Goal: Task Accomplishment & Management: Complete application form

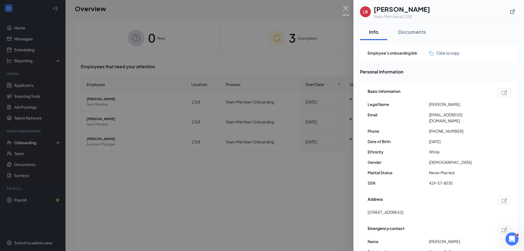
click at [346, 7] on img at bounding box center [346, 10] width 7 height 11
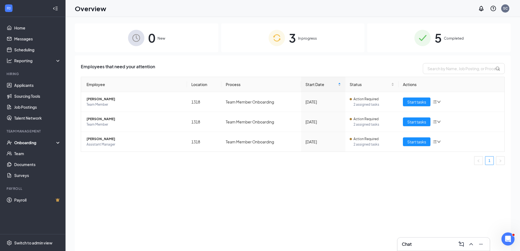
click at [30, 141] on div "Onboarding" at bounding box center [35, 142] width 42 height 5
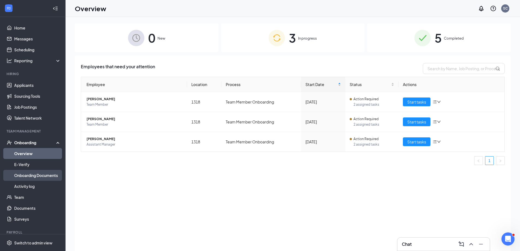
click at [32, 173] on link "Onboarding Documents" at bounding box center [37, 175] width 47 height 11
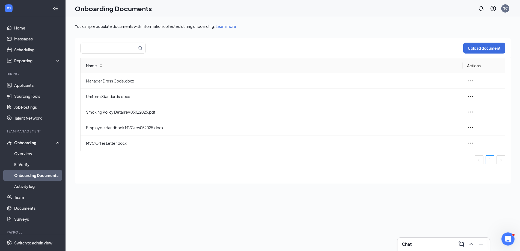
click at [26, 141] on div "Onboarding" at bounding box center [35, 142] width 42 height 5
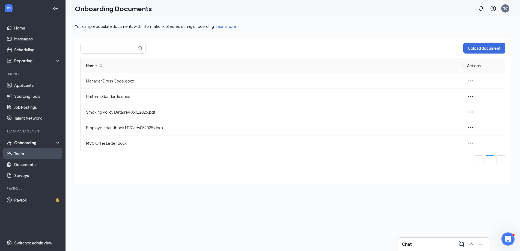
click at [21, 155] on link "Team" at bounding box center [37, 153] width 47 height 11
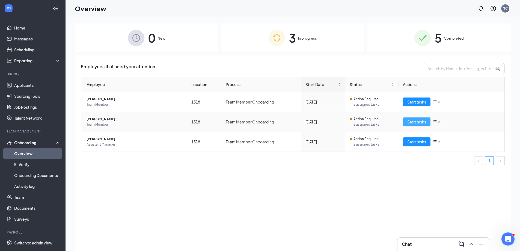
click at [413, 123] on span "Start tasks" at bounding box center [416, 122] width 19 height 6
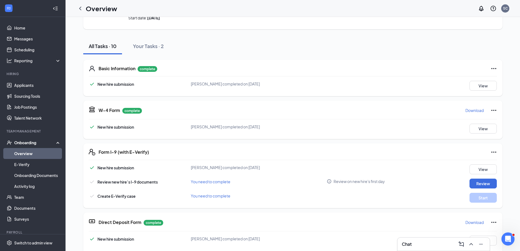
scroll to position [82, 0]
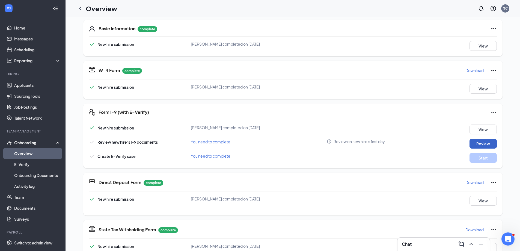
click at [476, 145] on button "Review" at bounding box center [483, 144] width 27 height 10
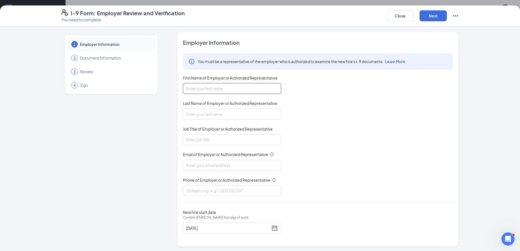
click at [200, 91] on input "First Name of Employer or Authorized Representative" at bounding box center [232, 88] width 98 height 11
type input "[PERSON_NAME]"
click at [202, 113] on input "Last Name of Employer or Authorized Representative" at bounding box center [232, 114] width 98 height 11
type input "[PERSON_NAME]"
click at [208, 138] on input "Job Title of Employer or Authorized Representative" at bounding box center [232, 139] width 98 height 11
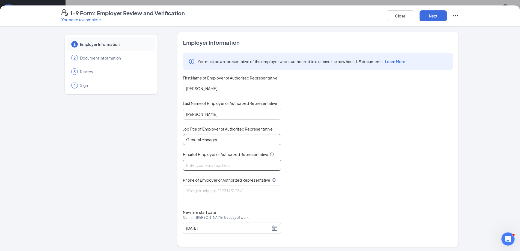
type input "General Manager"
click at [212, 167] on input "Email of Employer or Authorized Representative" at bounding box center [232, 165] width 98 height 11
type input "[EMAIL_ADDRESS][DOMAIN_NAME]"
click at [211, 188] on input "Phone of Employer or Authorized Representative" at bounding box center [232, 190] width 98 height 11
type input "5408855925"
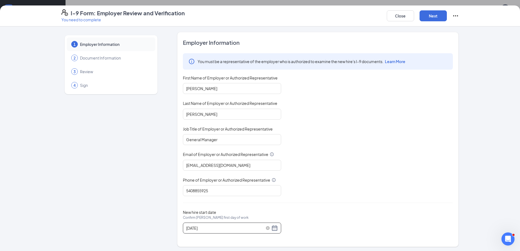
click at [274, 229] on div "[DATE]" at bounding box center [232, 228] width 92 height 7
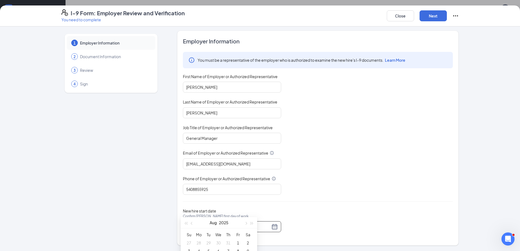
scroll to position [55, 0]
type input "[DATE]"
click at [210, 236] on div "26" at bounding box center [208, 238] width 7 height 7
click at [435, 14] on button "Next" at bounding box center [433, 15] width 27 height 11
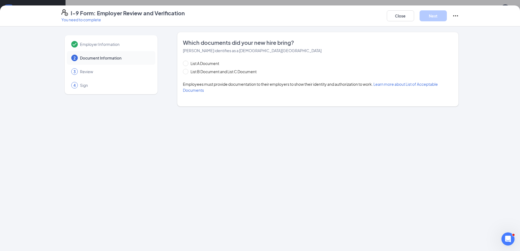
scroll to position [0, 0]
click at [185, 72] on input "List B Document and List C Document" at bounding box center [185, 71] width 4 height 4
radio input "true"
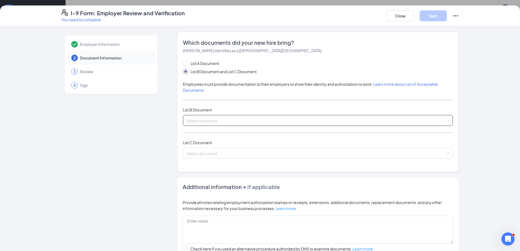
click at [188, 121] on input "search" at bounding box center [316, 119] width 260 height 8
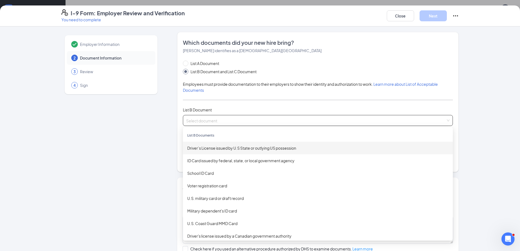
click at [203, 148] on div "Driver’s License issued by U.S State or outlying US possession" at bounding box center [317, 148] width 261 height 6
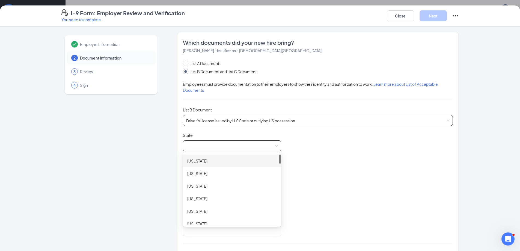
click at [205, 145] on span at bounding box center [232, 146] width 92 height 10
click at [196, 163] on div "[US_STATE]" at bounding box center [232, 161] width 90 height 6
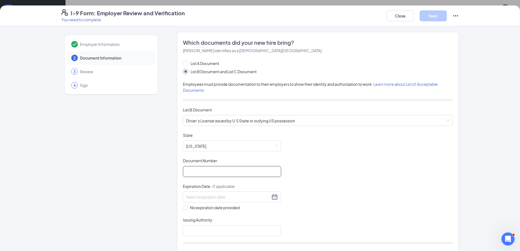
click at [195, 171] on input "Document Number" at bounding box center [232, 171] width 98 height 11
type input "10100943"
click at [308, 188] on div "Document Title Driver’s License issued by [DEMOGRAPHIC_DATA] State or outlying …" at bounding box center [318, 184] width 270 height 104
click at [203, 198] on input at bounding box center [228, 197] width 84 height 6
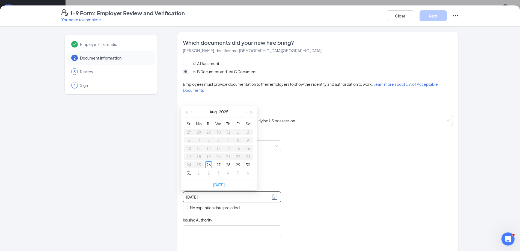
type input "[DATE]"
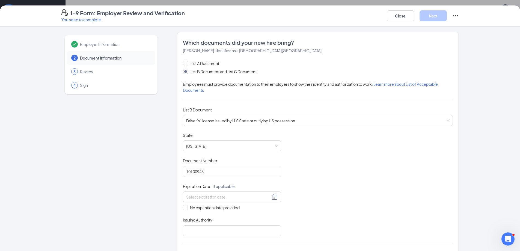
click at [314, 148] on div "Document Title Driver’s License issued by [DEMOGRAPHIC_DATA] State or outlying …" at bounding box center [318, 184] width 270 height 104
click at [208, 198] on input at bounding box center [228, 197] width 84 height 6
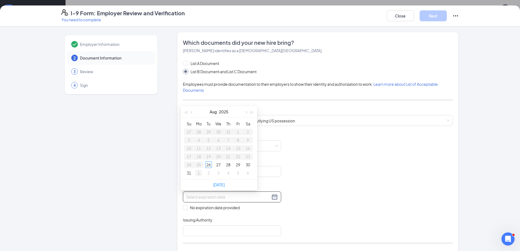
type input "[DATE]"
click at [246, 113] on span "button" at bounding box center [245, 112] width 3 height 3
click at [246, 112] on span "button" at bounding box center [245, 112] width 3 height 3
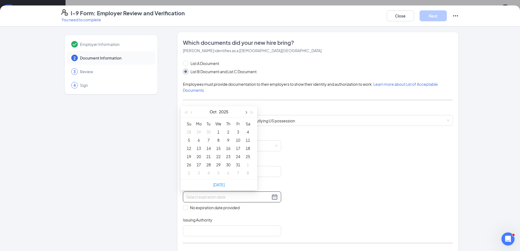
click at [246, 112] on span "button" at bounding box center [245, 112] width 3 height 3
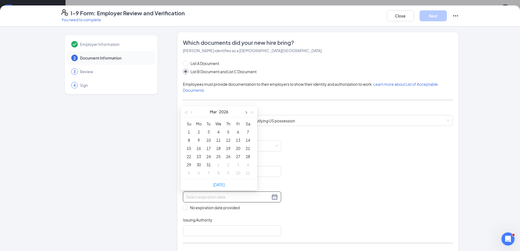
click at [246, 112] on span "button" at bounding box center [245, 112] width 3 height 3
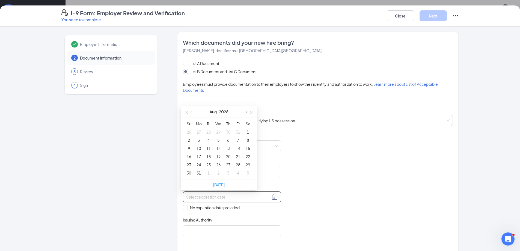
click at [246, 112] on span "button" at bounding box center [245, 112] width 3 height 3
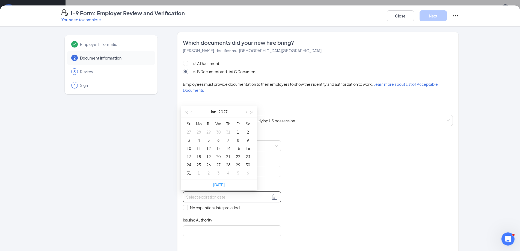
click at [246, 112] on span "button" at bounding box center [245, 112] width 3 height 3
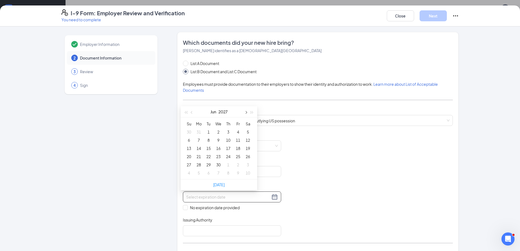
click at [246, 112] on span "button" at bounding box center [245, 112] width 3 height 3
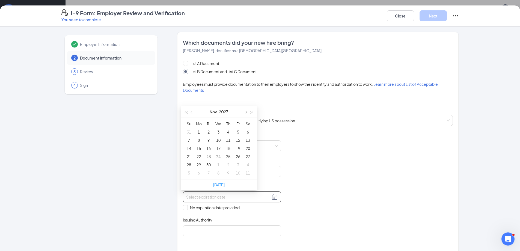
click at [246, 112] on span "button" at bounding box center [245, 112] width 3 height 3
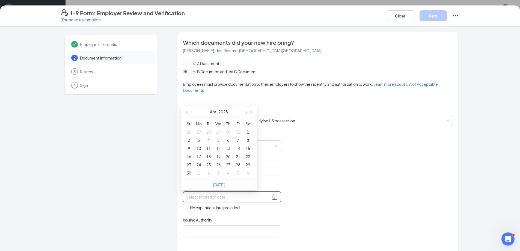
click at [246, 112] on span "button" at bounding box center [245, 112] width 3 height 3
type input "[DATE]"
click at [218, 146] on div "14" at bounding box center [218, 148] width 7 height 7
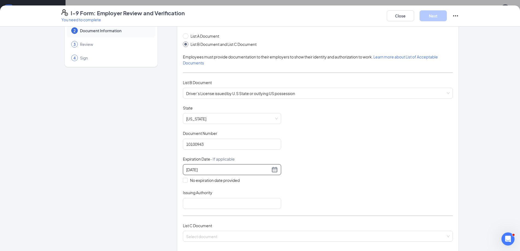
scroll to position [55, 0]
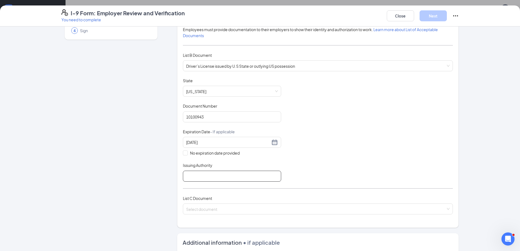
click at [216, 178] on input "Issuing Authority" at bounding box center [232, 176] width 98 height 11
click at [203, 175] on input "Issuing Authority" at bounding box center [232, 176] width 98 height 11
type input "[US_STATE]"
click at [201, 205] on input "search" at bounding box center [316, 208] width 260 height 8
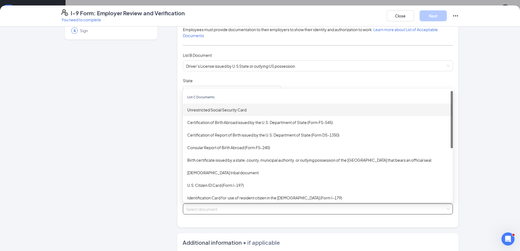
click at [227, 110] on div "Unrestricted Social Security Card" at bounding box center [317, 110] width 261 height 6
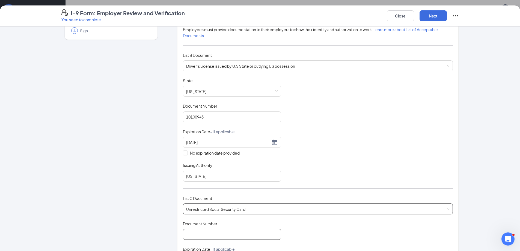
click at [202, 233] on input "Document Number" at bounding box center [232, 234] width 98 height 11
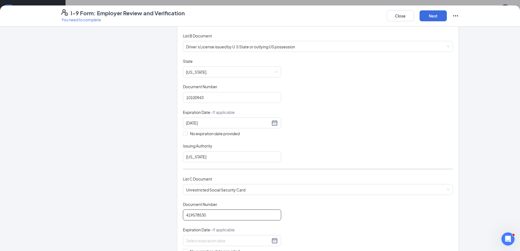
scroll to position [109, 0]
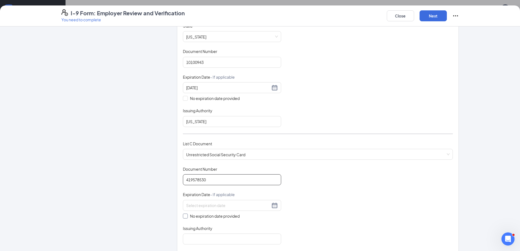
type input "419578530"
click at [183, 216] on input "No expiration date provided" at bounding box center [185, 216] width 4 height 4
checkbox input "true"
click at [191, 241] on input "Issuing Authority" at bounding box center [232, 240] width 98 height 11
type input "Social Security Administation"
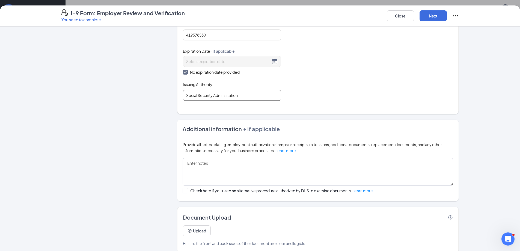
scroll to position [262, 0]
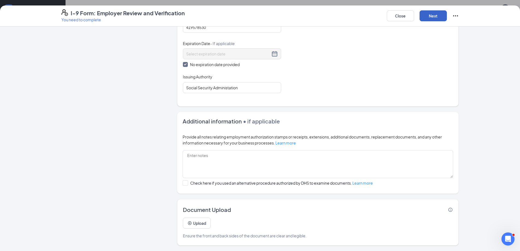
click at [431, 15] on button "Next" at bounding box center [433, 15] width 27 height 11
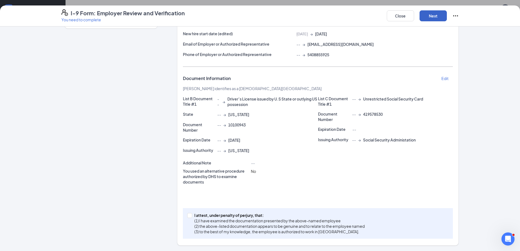
scroll to position [66, 0]
click at [187, 215] on input "I attest, under penalty of [PERSON_NAME], that: (1) I have examined the documen…" at bounding box center [189, 215] width 4 height 4
checkbox input "true"
click at [431, 14] on button "Next" at bounding box center [433, 15] width 27 height 11
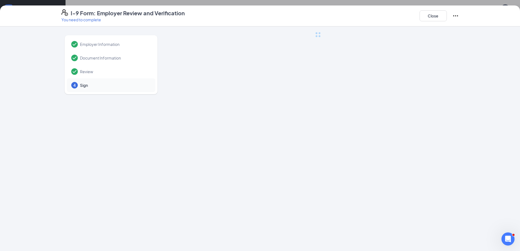
scroll to position [0, 0]
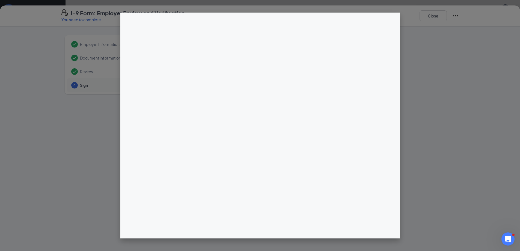
click at [443, 50] on div at bounding box center [260, 125] width 520 height 251
click at [78, 85] on div at bounding box center [260, 125] width 520 height 251
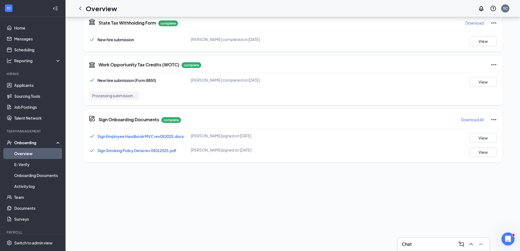
scroll to position [18, 0]
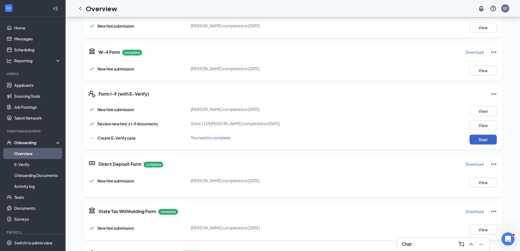
click at [483, 141] on button "Start" at bounding box center [483, 140] width 27 height 10
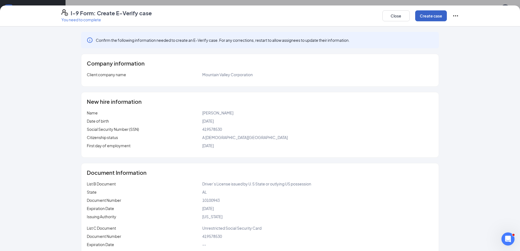
click at [434, 14] on button "Create case" at bounding box center [431, 15] width 32 height 11
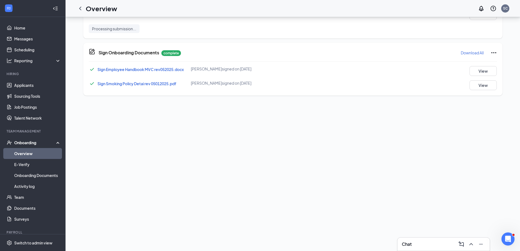
scroll to position [122, 0]
